Goal: Check status: Check status

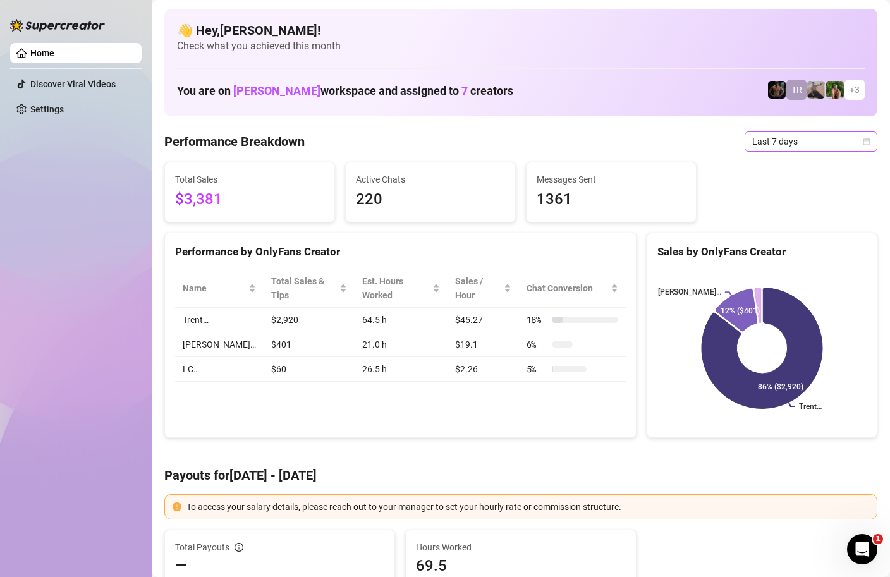
click at [849, 147] on span "Last 7 days" at bounding box center [811, 141] width 118 height 19
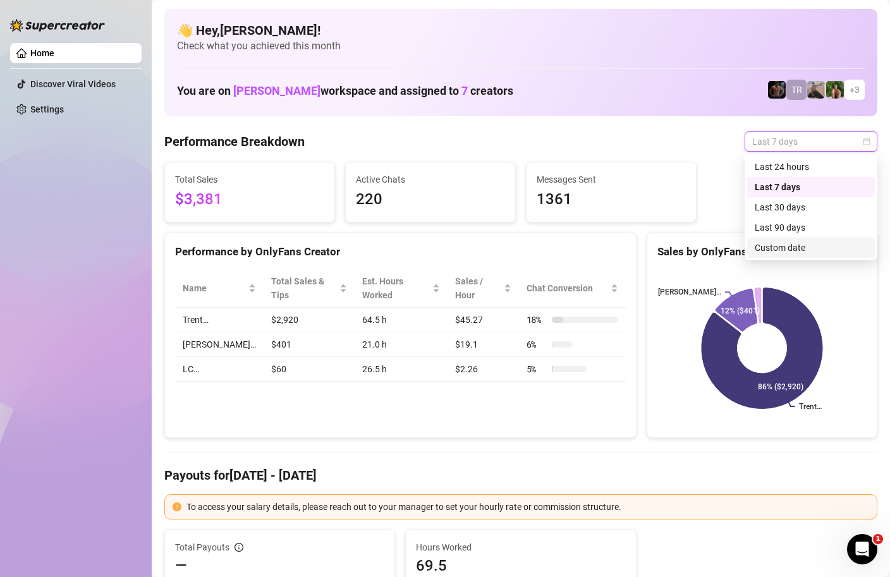
click at [786, 248] on div "Custom date" at bounding box center [811, 248] width 112 height 14
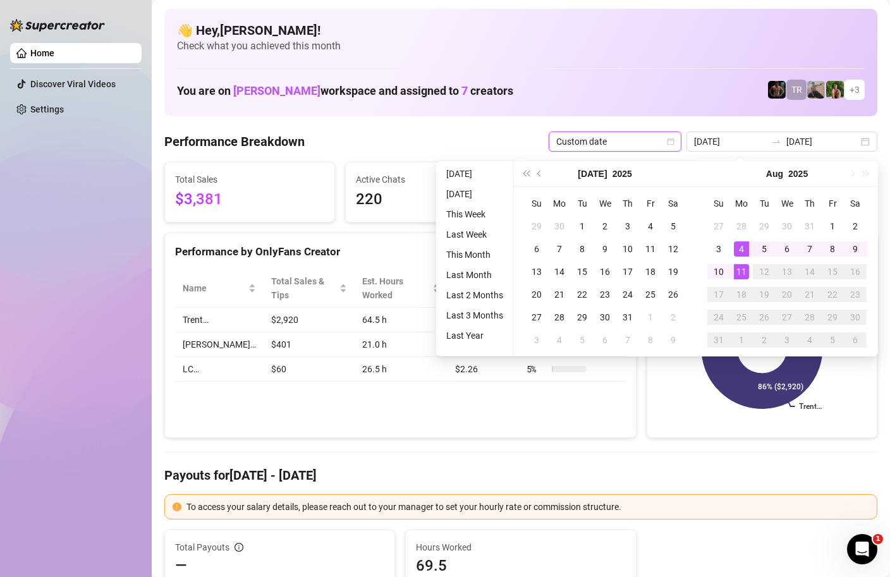
type input "[DATE]"
click at [744, 267] on div "11" at bounding box center [741, 271] width 15 height 15
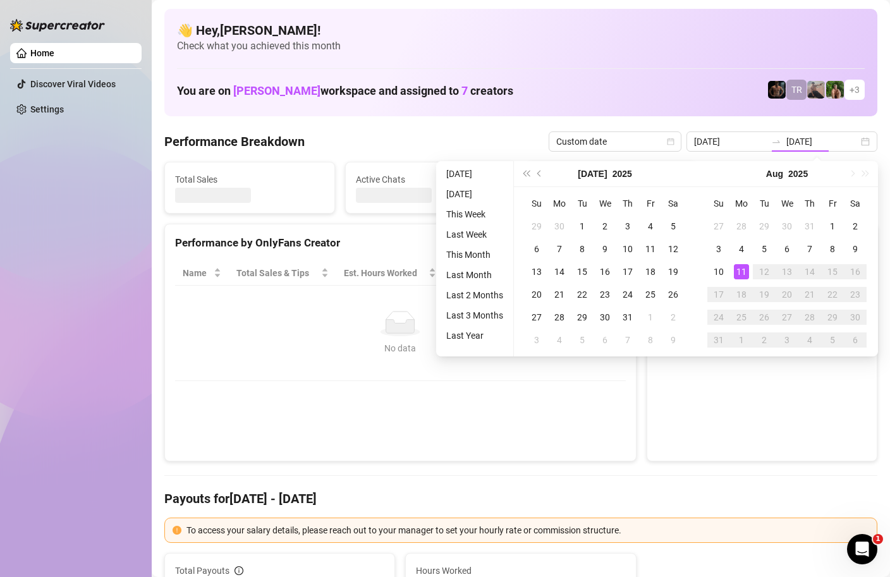
type input "[DATE]"
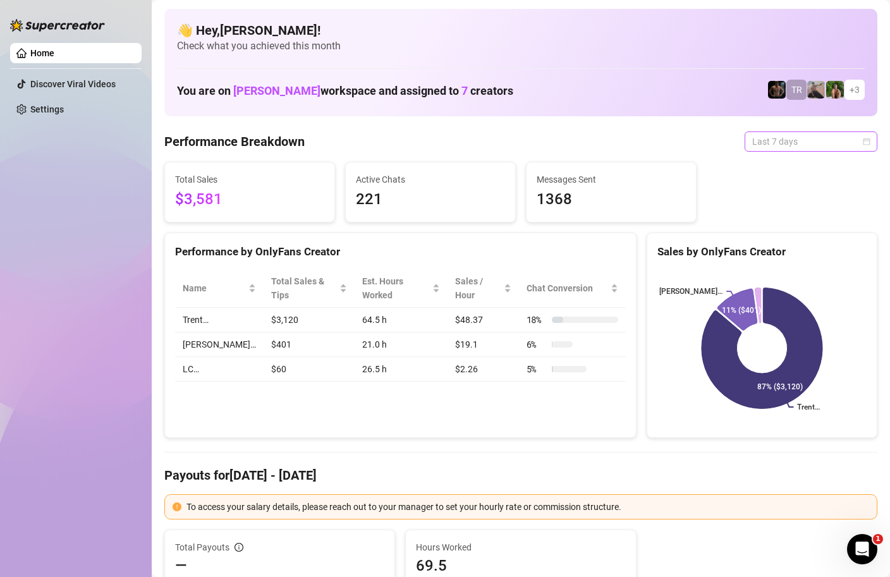
click at [866, 145] on span "Last 7 days" at bounding box center [811, 141] width 118 height 19
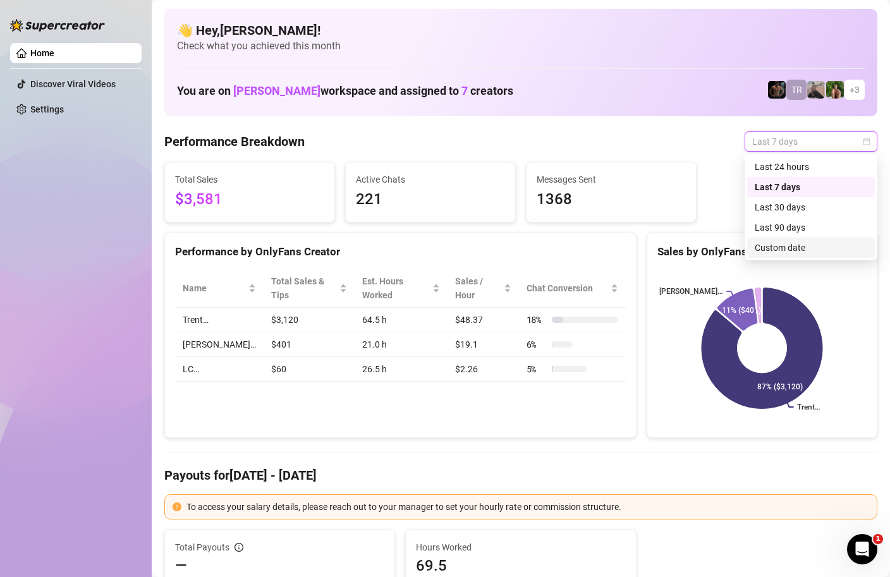
click at [777, 243] on div "Custom date" at bounding box center [811, 248] width 112 height 14
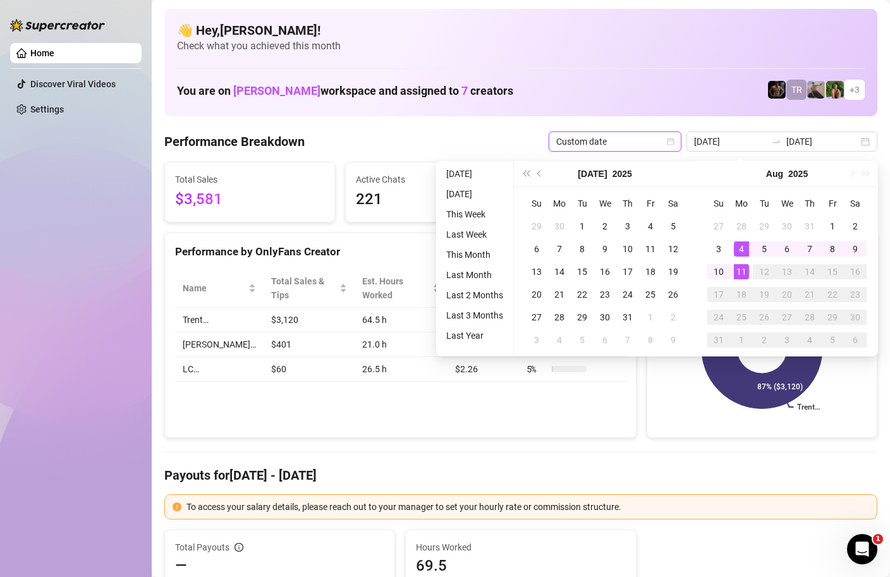
type input "[DATE]"
click at [743, 270] on div "11" at bounding box center [741, 271] width 15 height 15
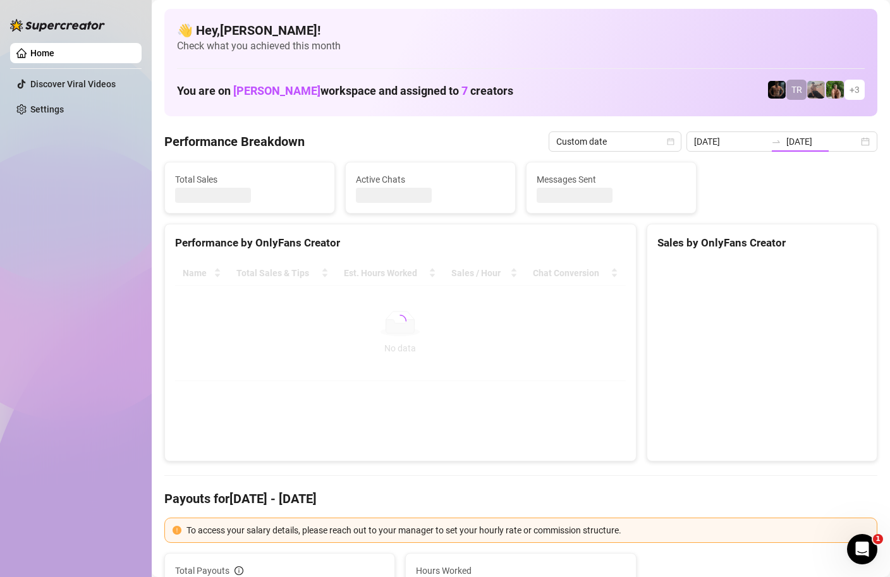
type input "[DATE]"
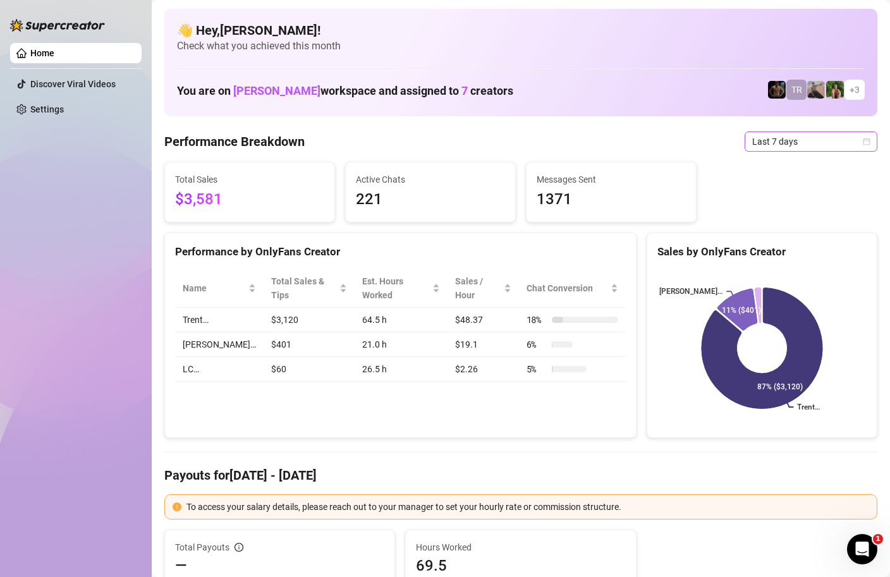
click at [863, 136] on span "Last 7 days" at bounding box center [811, 141] width 118 height 19
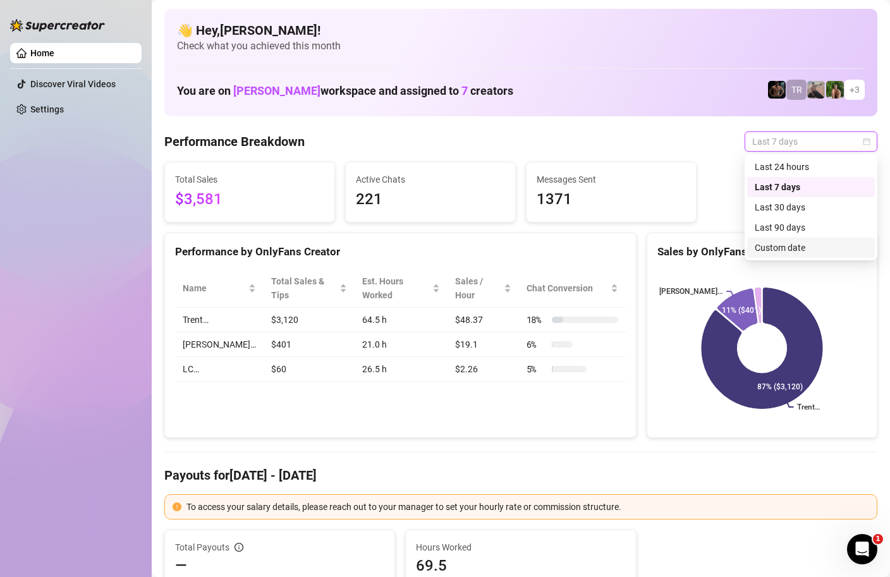
click at [782, 253] on div "Custom date" at bounding box center [811, 248] width 112 height 14
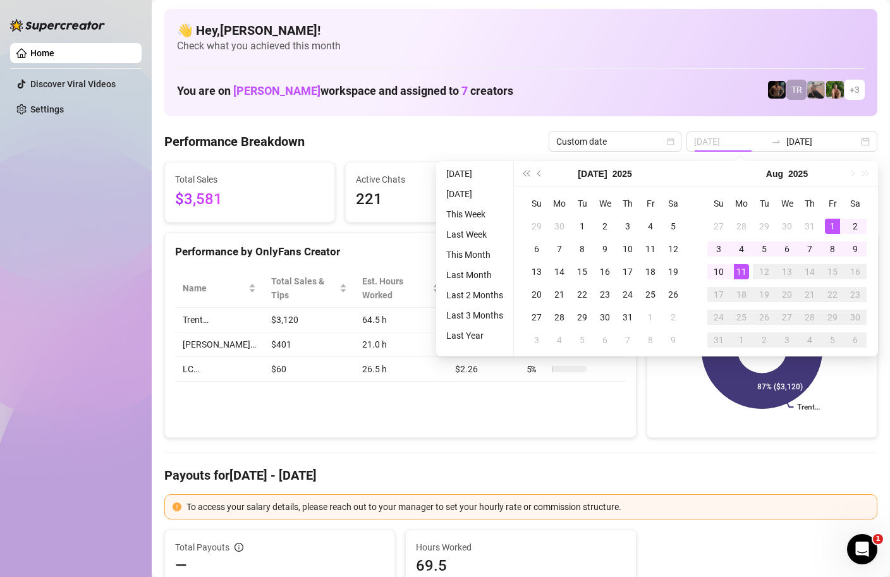
click at [830, 226] on div "1" at bounding box center [832, 226] width 15 height 15
type input "2025-08-04"
type input "[DATE]"
click at [746, 270] on div "11" at bounding box center [741, 271] width 15 height 15
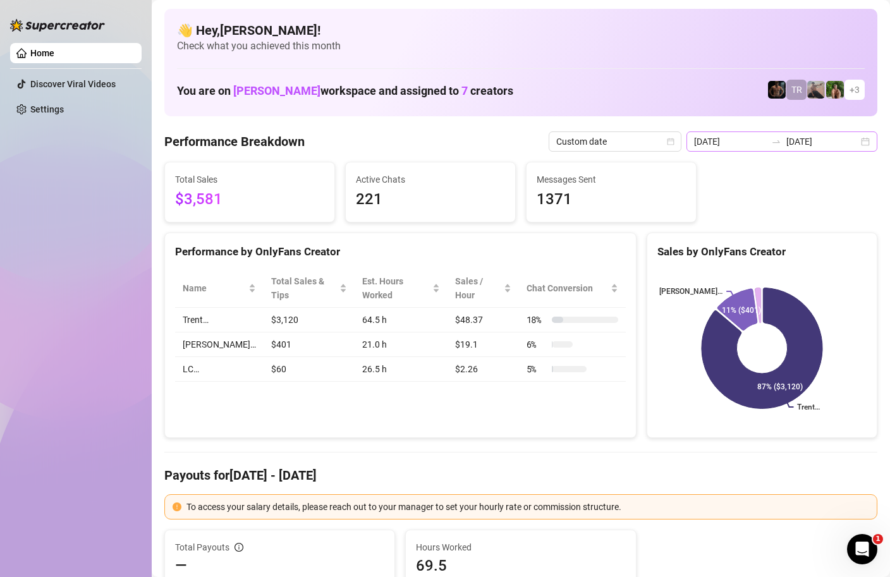
click at [864, 148] on div "2025-08-04 2025-08-11" at bounding box center [781, 141] width 191 height 20
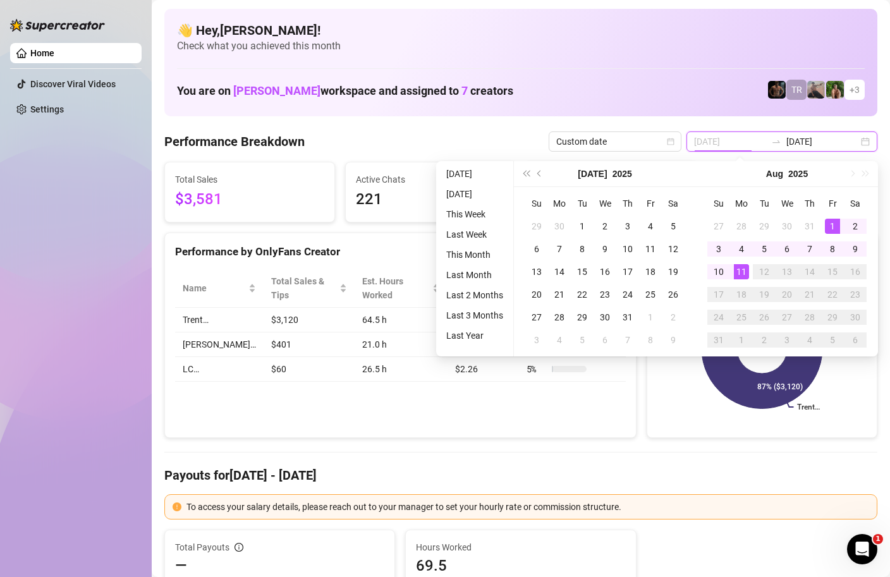
type input "2025-08-01"
click at [836, 223] on div "1" at bounding box center [832, 226] width 15 height 15
type input "[DATE]"
click at [743, 269] on div "11" at bounding box center [741, 271] width 15 height 15
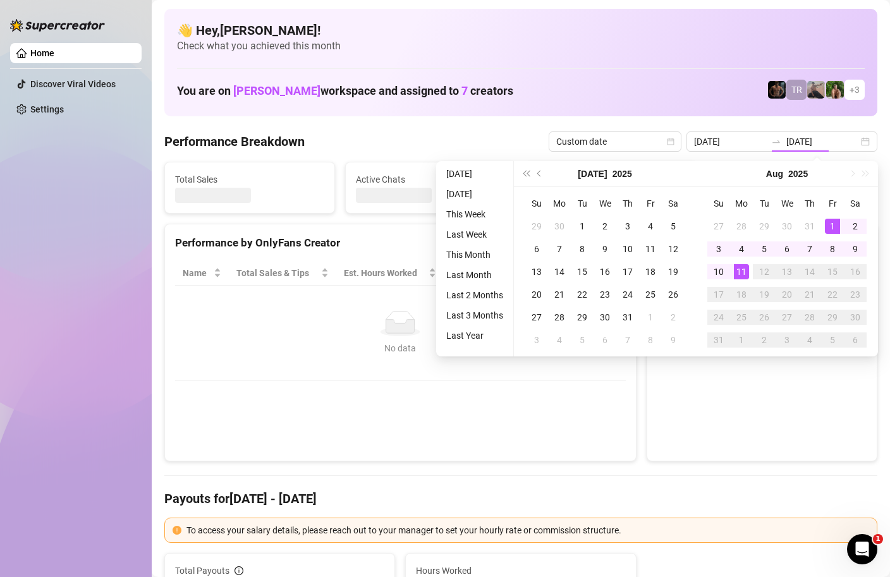
type input "2025-08-01"
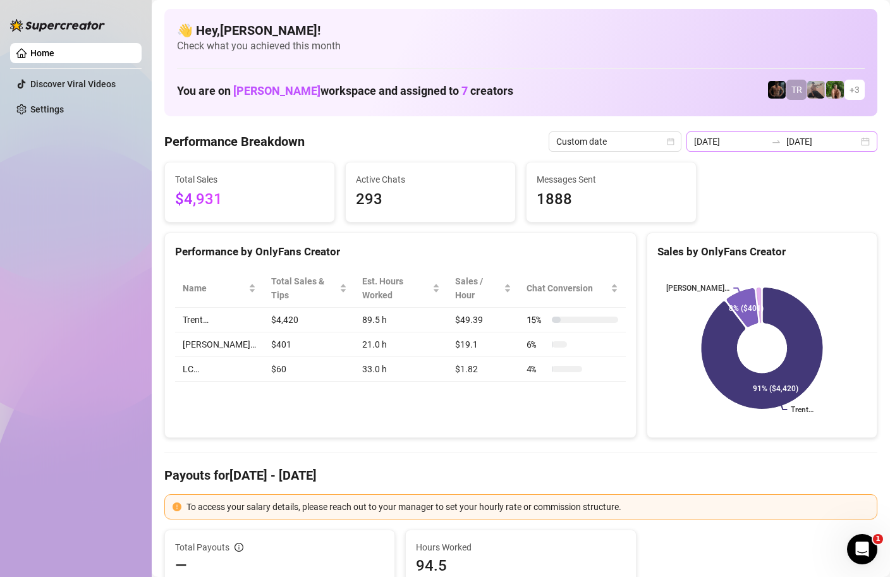
click at [862, 142] on div "2025-08-01 2025-08-11" at bounding box center [781, 141] width 191 height 20
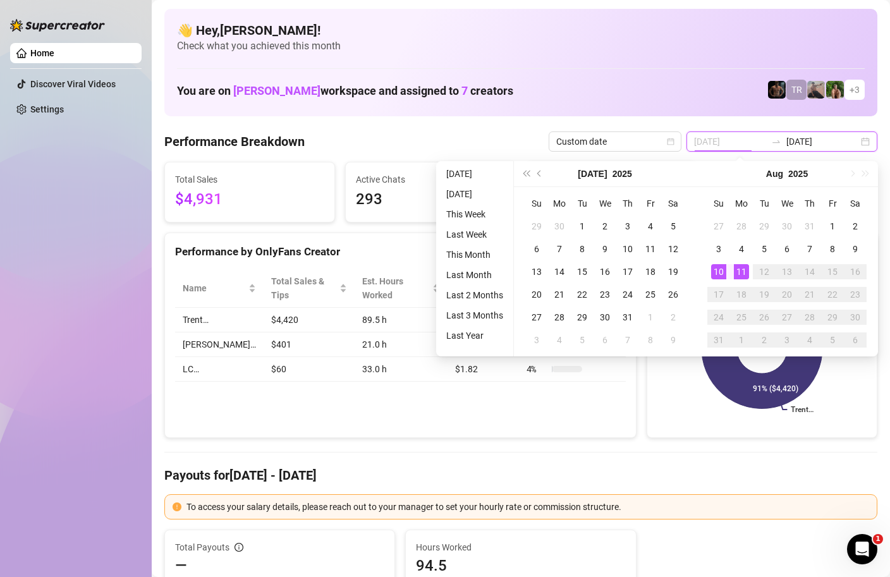
type input "[DATE]"
click at [745, 270] on div "11" at bounding box center [741, 271] width 15 height 15
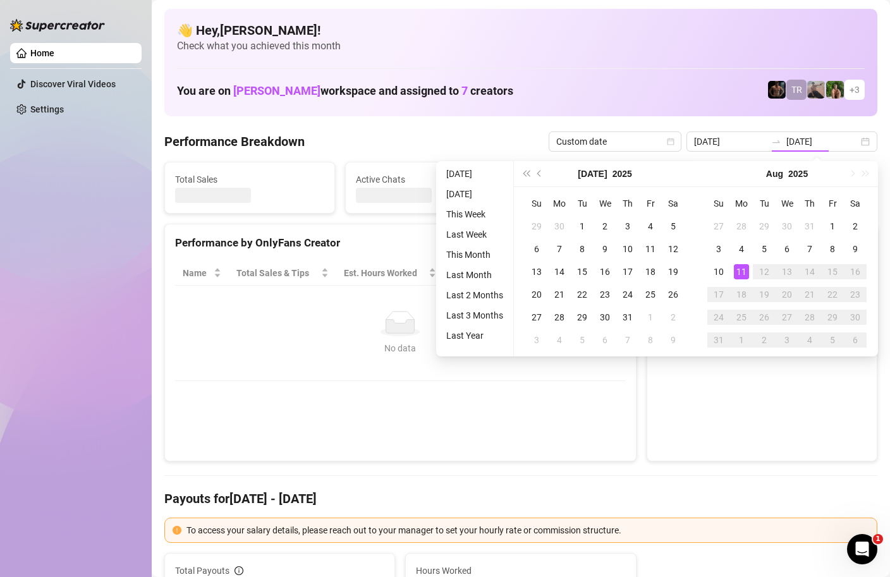
type input "[DATE]"
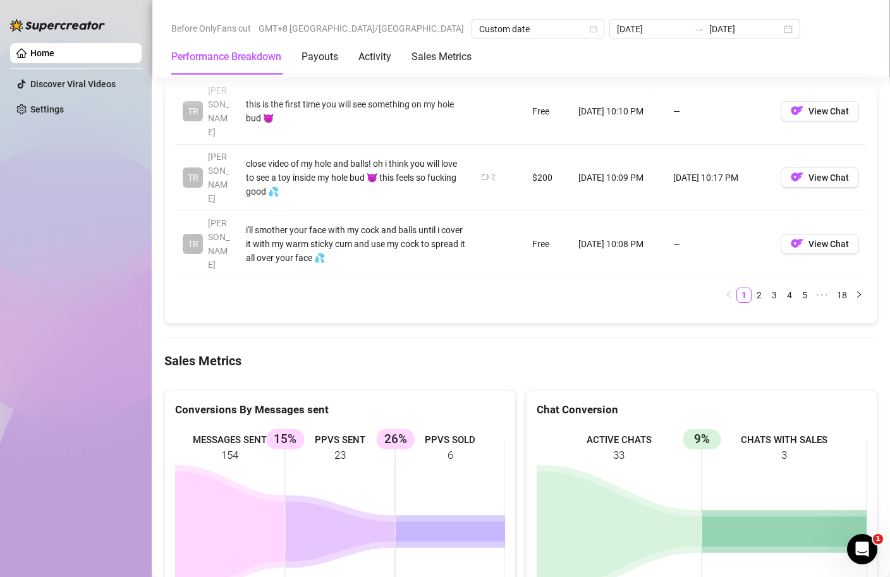
scroll to position [1726, 0]
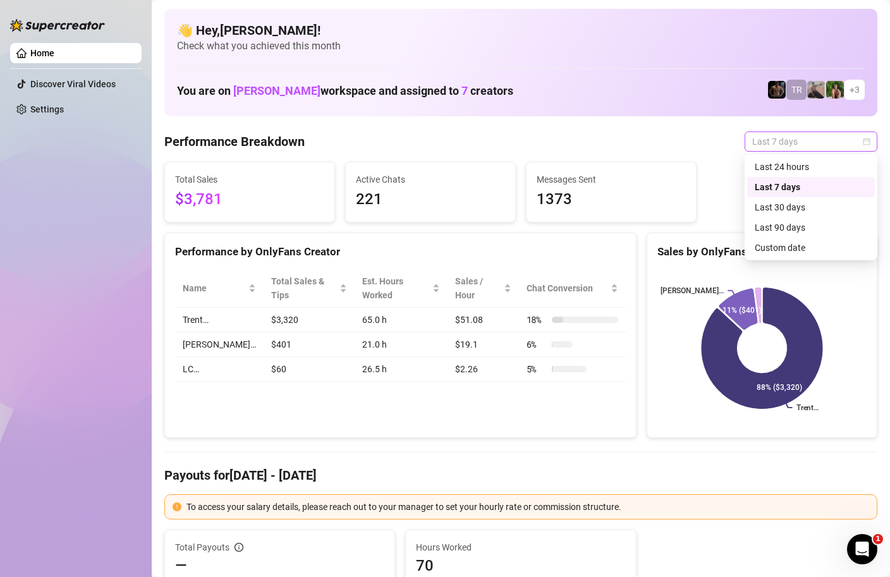
click at [871, 146] on div "Last 7 days" at bounding box center [810, 141] width 133 height 20
click at [779, 245] on div "Custom date" at bounding box center [811, 248] width 112 height 14
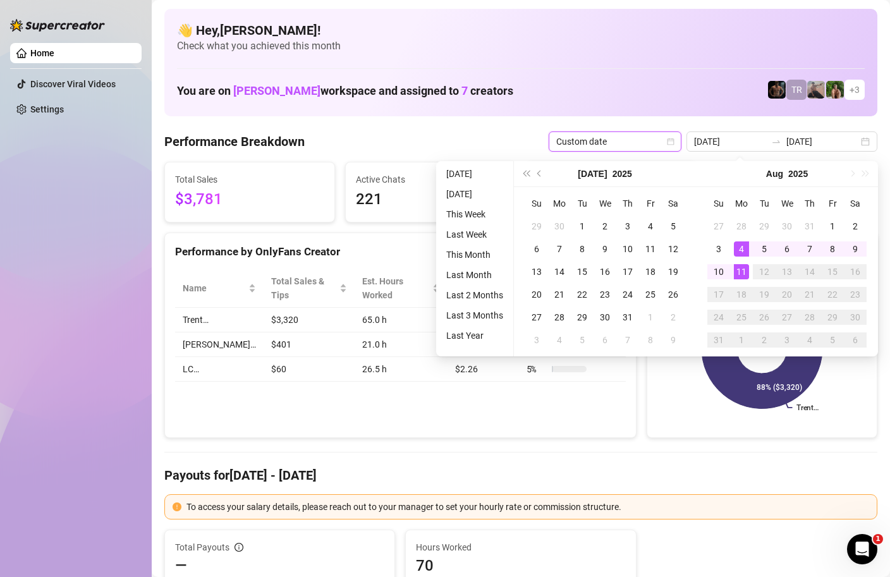
type input "[DATE]"
click at [735, 272] on div "11" at bounding box center [741, 271] width 15 height 15
type input "[DATE]"
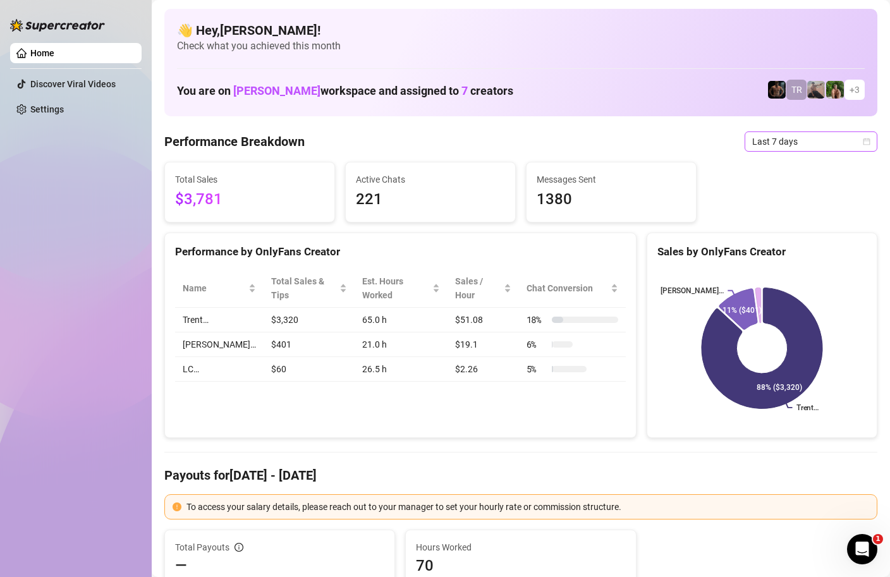
click at [866, 140] on icon "calendar" at bounding box center [867, 142] width 8 height 8
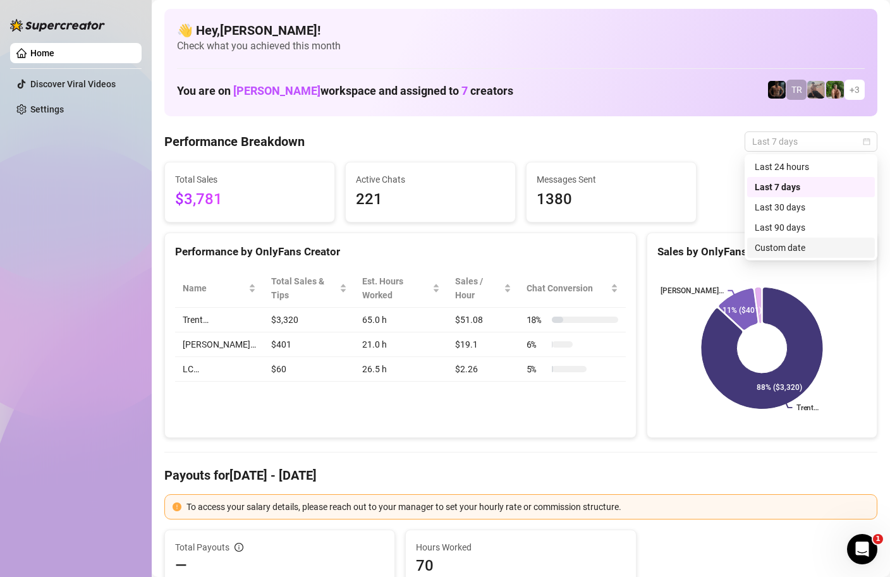
click at [780, 245] on div "Custom date" at bounding box center [811, 248] width 112 height 14
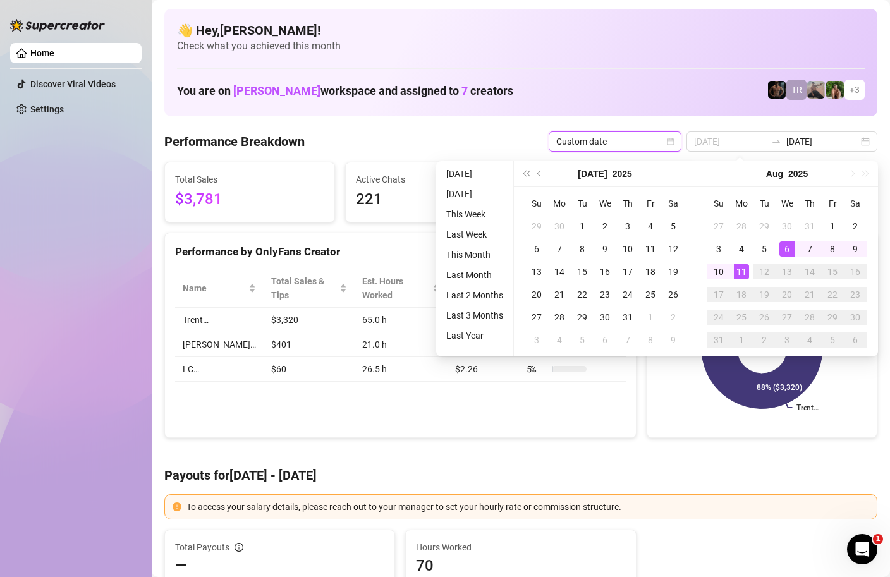
type input "[DATE]"
click at [742, 274] on div "11" at bounding box center [741, 271] width 15 height 15
type input "[DATE]"
